Goal: Manage account settings

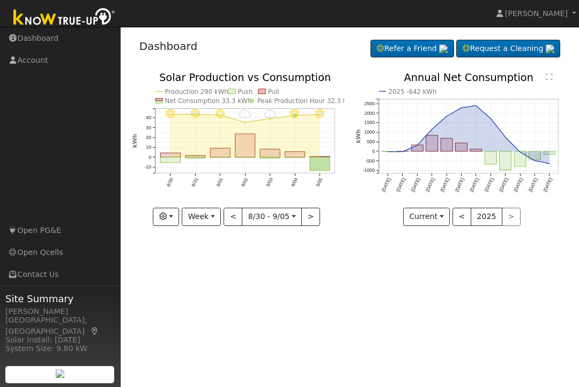
click at [27, 68] on link "Account" at bounding box center [60, 60] width 121 height 22
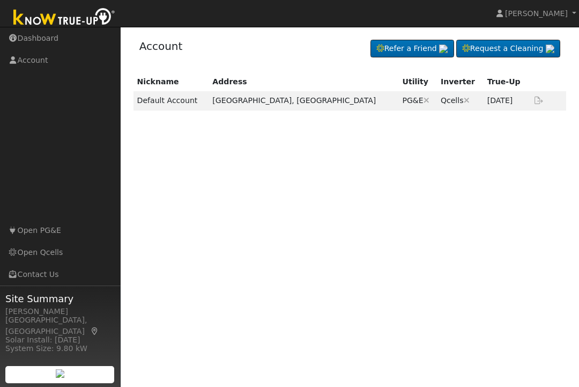
click at [32, 61] on link "Account" at bounding box center [60, 60] width 121 height 22
click at [559, 13] on span "[PERSON_NAME]" at bounding box center [536, 13] width 63 height 9
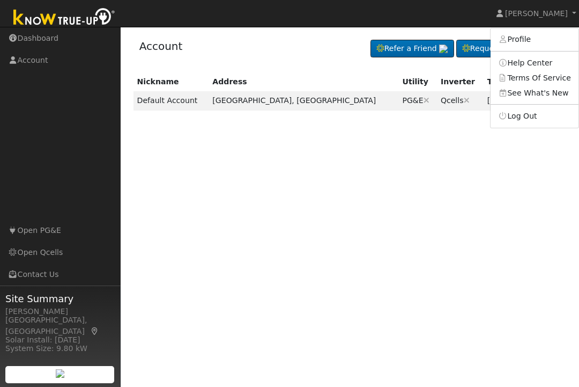
click at [535, 38] on link "Profile" at bounding box center [535, 39] width 88 height 15
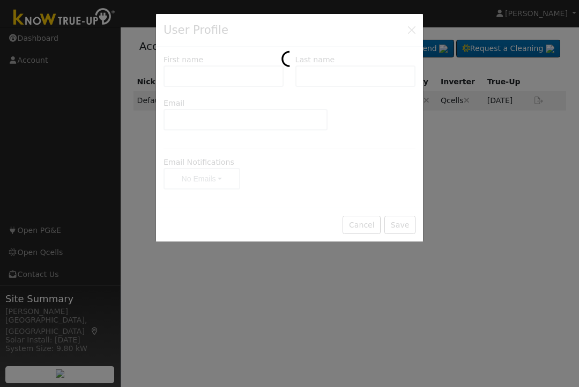
type input "[PERSON_NAME]"
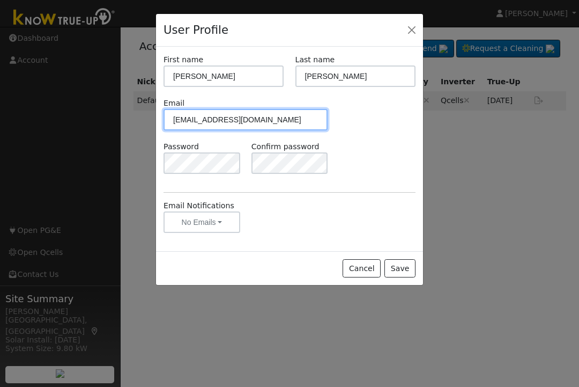
click at [284, 122] on input "[EMAIL_ADDRESS][DOMAIN_NAME]" at bounding box center [246, 119] width 164 height 21
type input "j"
type input "[EMAIL_ADDRESS][DOMAIN_NAME]"
click at [392, 133] on div "Email [EMAIL_ADDRESS][DOMAIN_NAME]" at bounding box center [289, 119] width 263 height 43
click at [411, 264] on button "Save" at bounding box center [399, 268] width 31 height 18
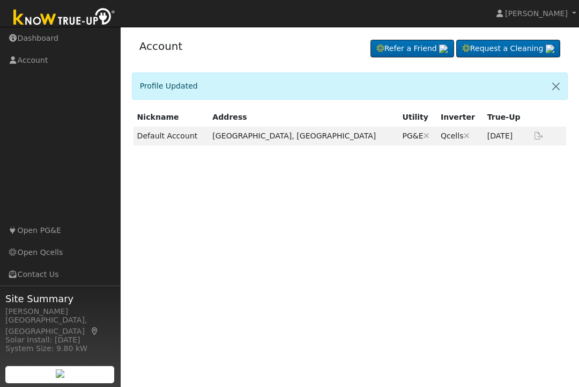
click at [528, 15] on span "[PERSON_NAME]" at bounding box center [536, 13] width 63 height 9
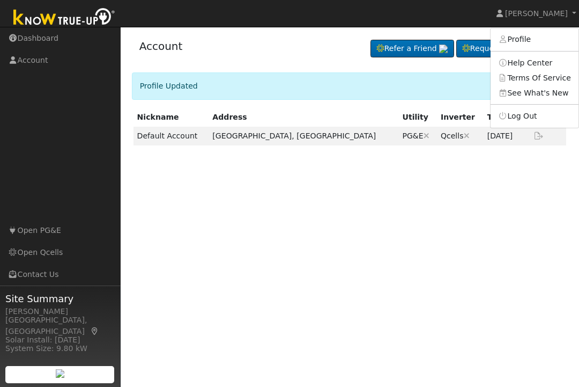
click at [536, 43] on link "Profile" at bounding box center [535, 39] width 88 height 15
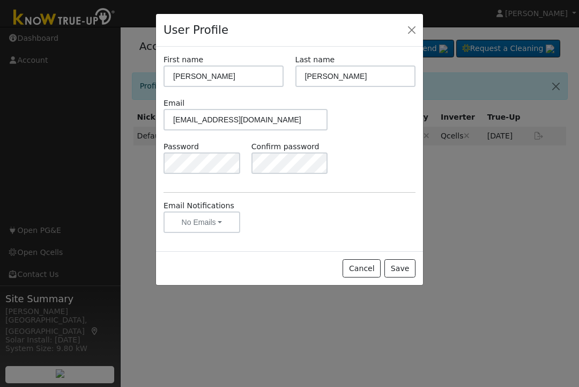
click at [404, 35] on button "Close" at bounding box center [411, 30] width 15 height 15
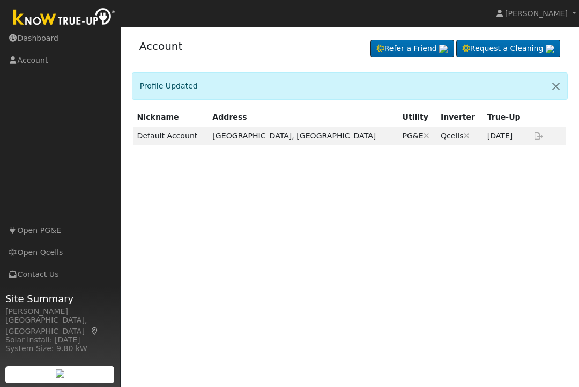
click at [44, 46] on link "Dashboard" at bounding box center [60, 38] width 121 height 22
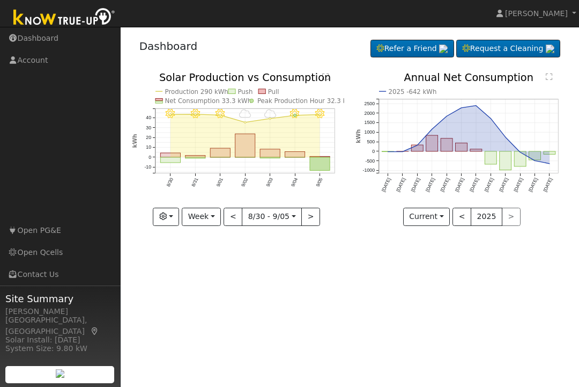
click at [315, 219] on button ">" at bounding box center [310, 216] width 19 height 18
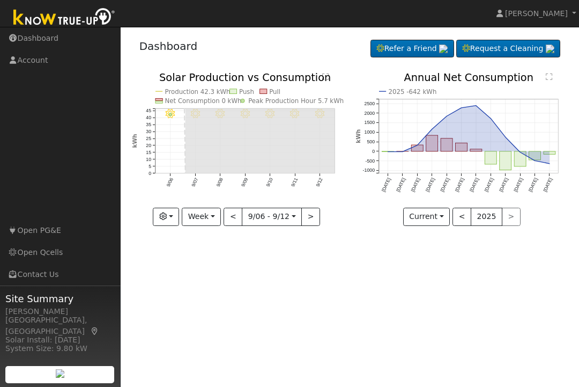
click at [233, 225] on button "<" at bounding box center [233, 216] width 19 height 18
type input "2025-08-30"
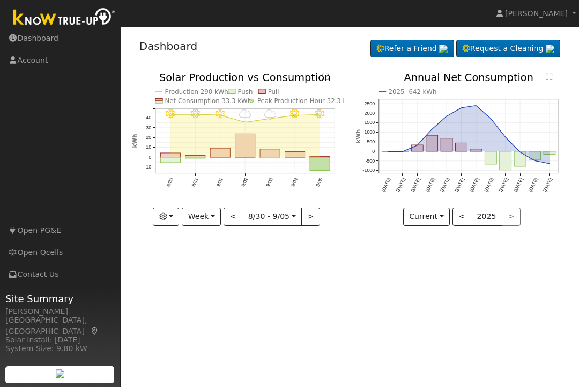
click at [432, 219] on button "Current" at bounding box center [426, 216] width 47 height 18
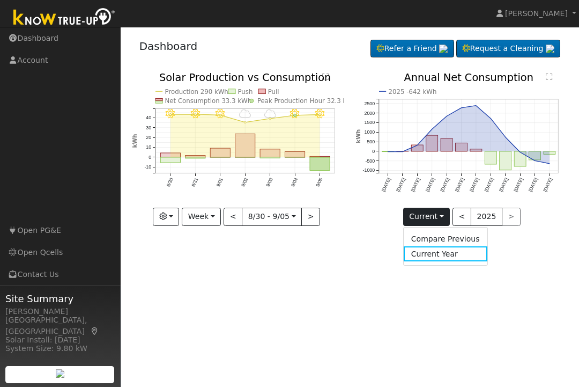
click at [462, 238] on link "Compare Previous" at bounding box center [446, 238] width 84 height 15
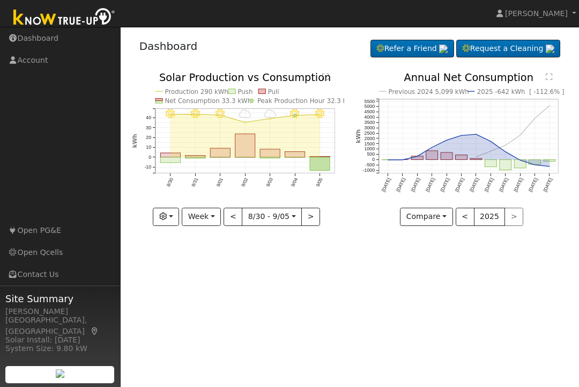
click at [464, 219] on button "<" at bounding box center [465, 216] width 19 height 18
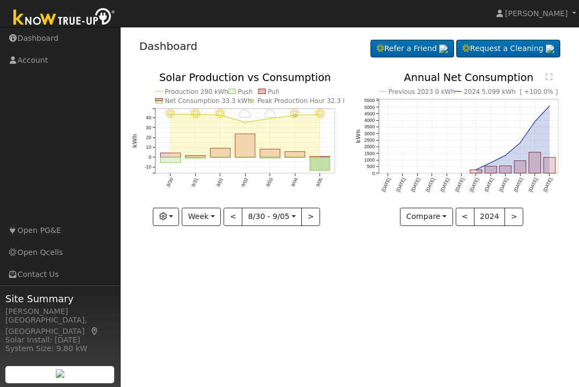
click at [514, 218] on button ">" at bounding box center [513, 216] width 19 height 18
